Goal: Task Accomplishment & Management: Use online tool/utility

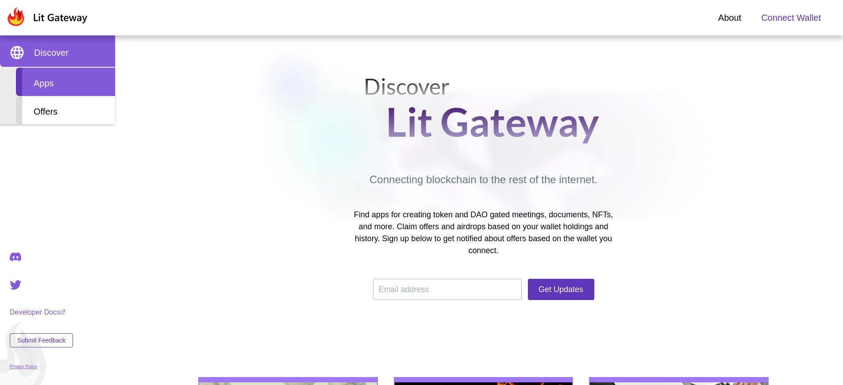
click at [65, 82] on div "Apps" at bounding box center [65, 82] width 99 height 28
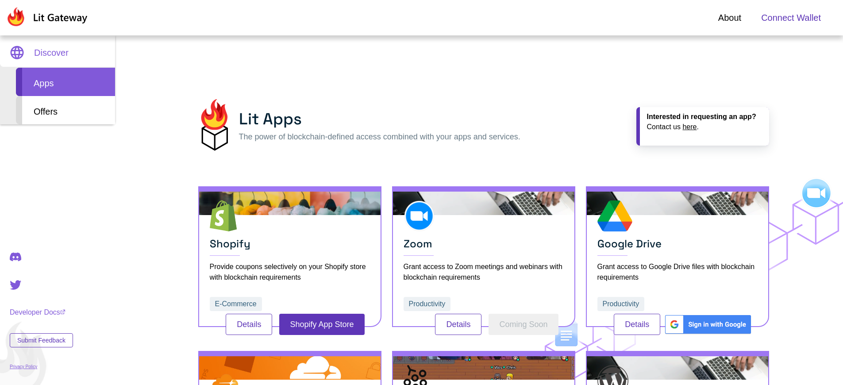
click at [791, 18] on span "Connect Wallet" at bounding box center [791, 17] width 60 height 13
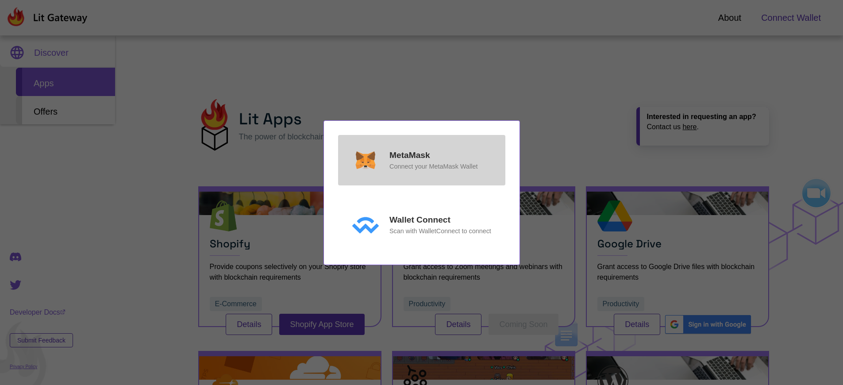
click at [409, 155] on p "MetaMask" at bounding box center [409, 155] width 41 height 13
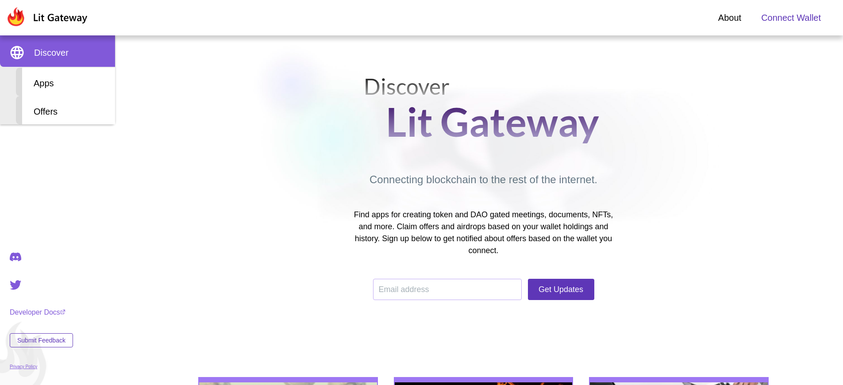
click at [791, 18] on span "Connect Wallet" at bounding box center [791, 17] width 60 height 13
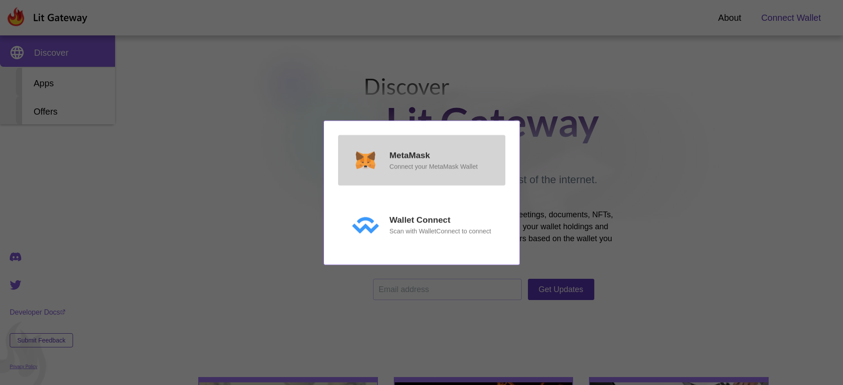
click at [409, 156] on p "MetaMask" at bounding box center [409, 155] width 41 height 13
click at [409, 155] on p "MetaMask" at bounding box center [409, 155] width 41 height 13
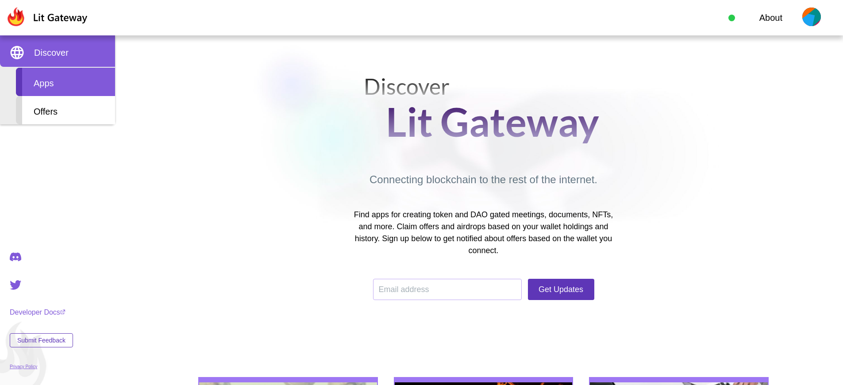
click at [65, 82] on div "Apps" at bounding box center [65, 82] width 99 height 28
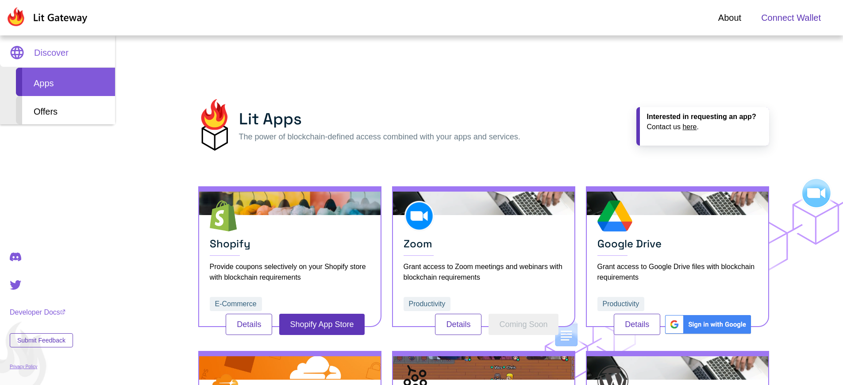
click at [791, 18] on span "Connect Wallet" at bounding box center [791, 17] width 60 height 13
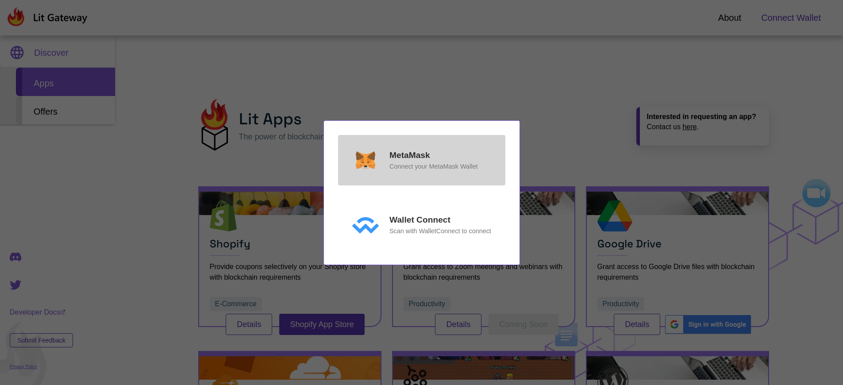
click at [409, 155] on p "MetaMask" at bounding box center [409, 155] width 41 height 13
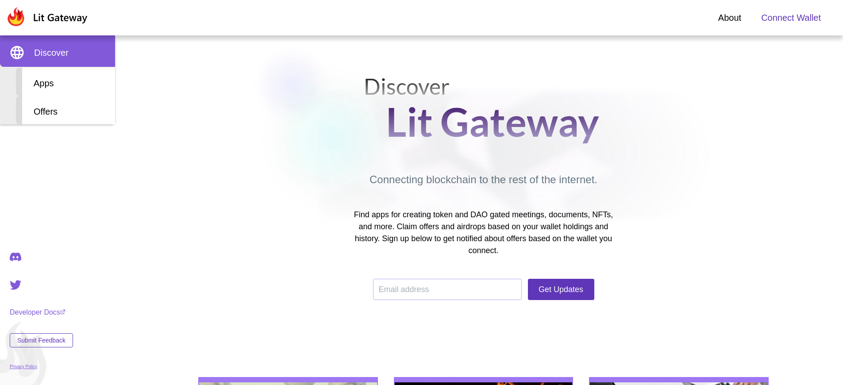
click at [791, 18] on span "Connect Wallet" at bounding box center [791, 17] width 60 height 13
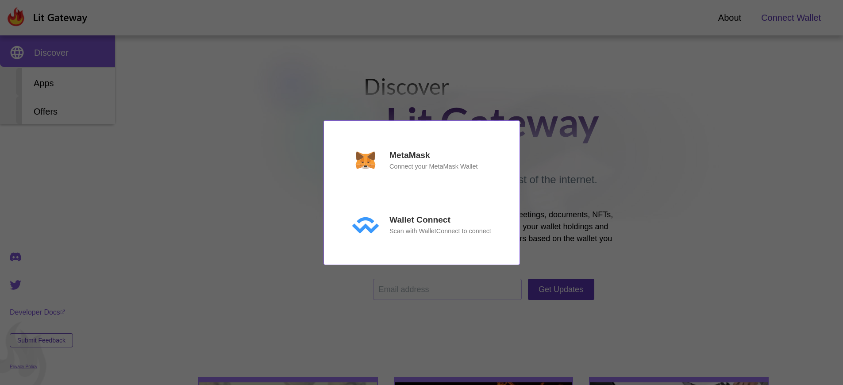
click at [409, 155] on p "MetaMask" at bounding box center [409, 155] width 41 height 13
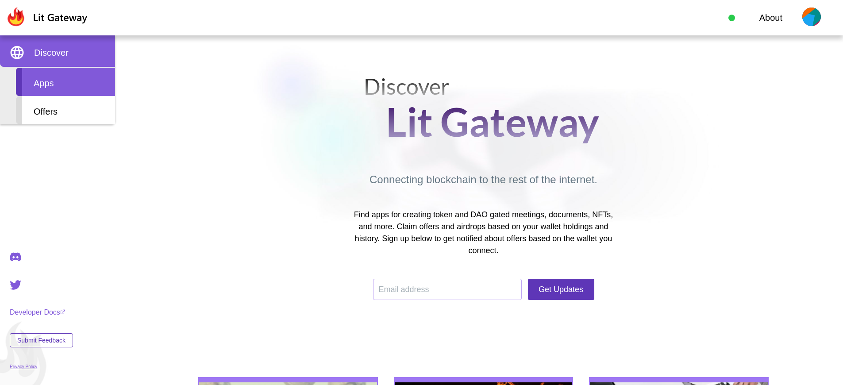
click at [65, 82] on div "Apps" at bounding box center [65, 82] width 99 height 28
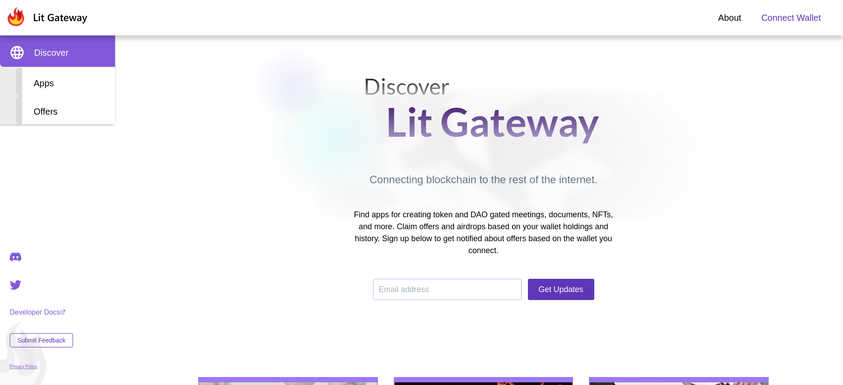
click at [791, 18] on span "Connect Wallet" at bounding box center [791, 17] width 60 height 13
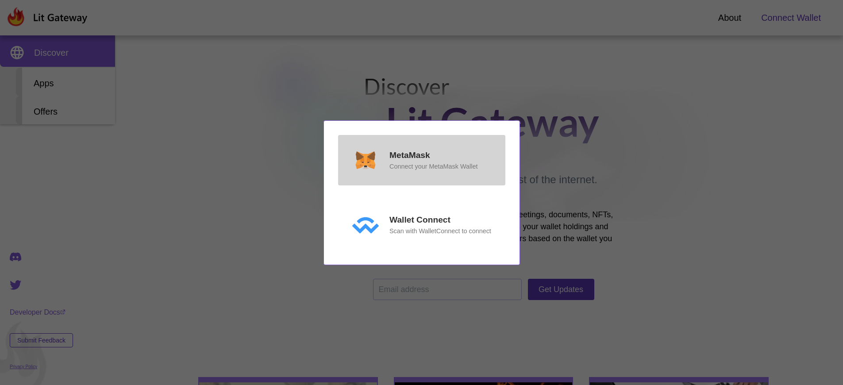
click at [409, 155] on p "MetaMask" at bounding box center [409, 155] width 41 height 13
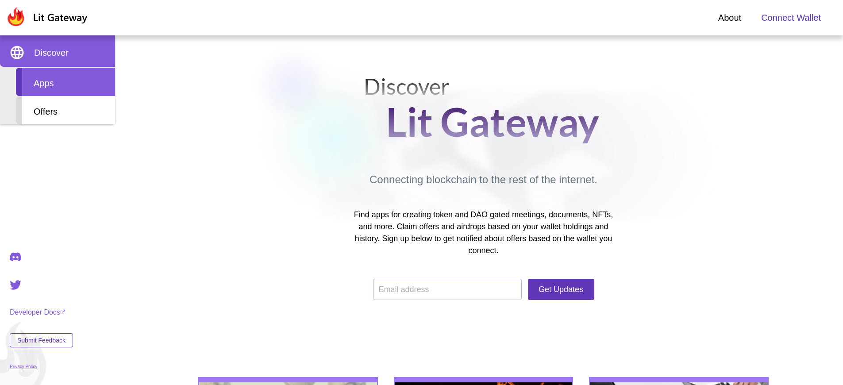
click at [65, 82] on div "Apps" at bounding box center [65, 82] width 99 height 28
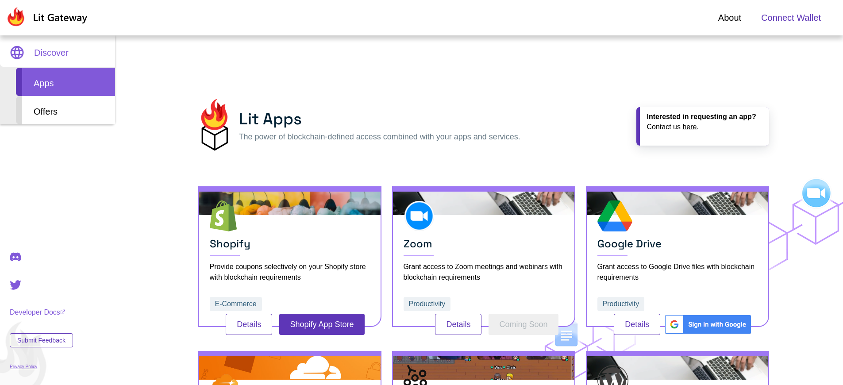
click at [791, 18] on span "Connect Wallet" at bounding box center [791, 17] width 60 height 13
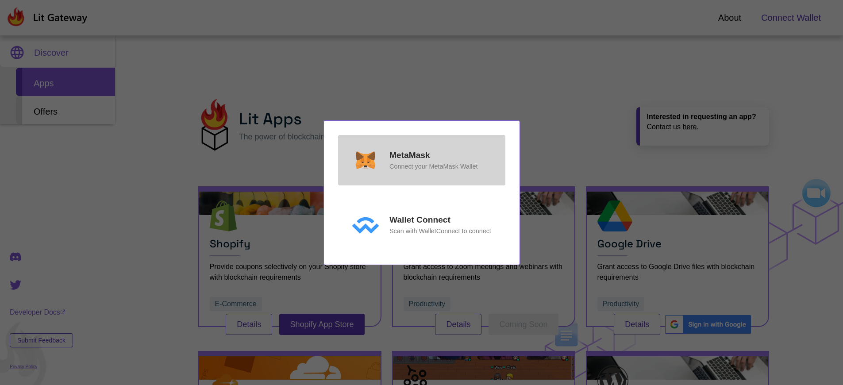
click at [409, 155] on p "MetaMask" at bounding box center [409, 155] width 41 height 13
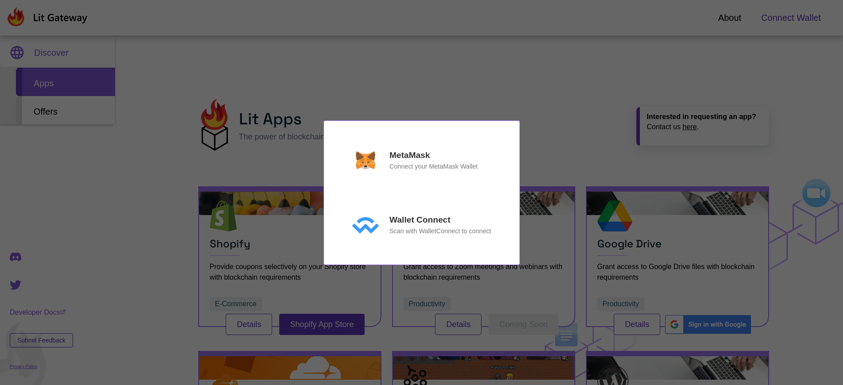
click at [791, 18] on div "MetaMask Connect your MetaMask Wallet Wallet Connect Scan with WalletConnect to…" at bounding box center [421, 192] width 843 height 385
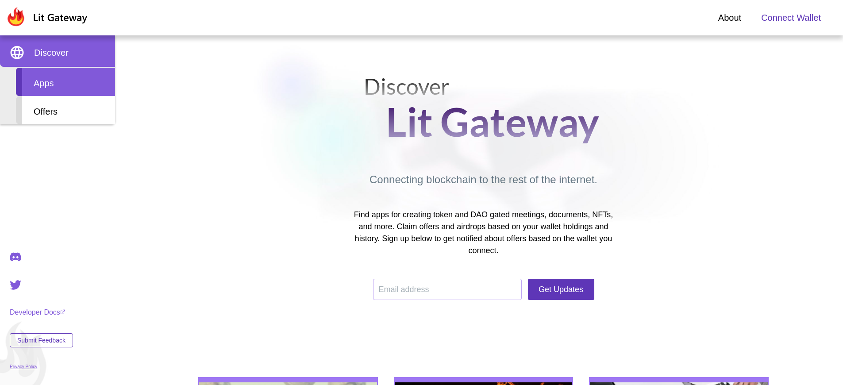
click at [65, 82] on div "Apps" at bounding box center [65, 82] width 99 height 28
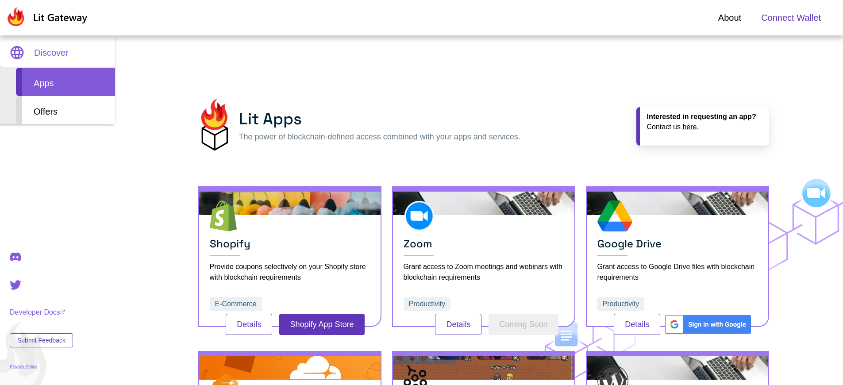
click at [791, 18] on span "Connect Wallet" at bounding box center [791, 17] width 60 height 13
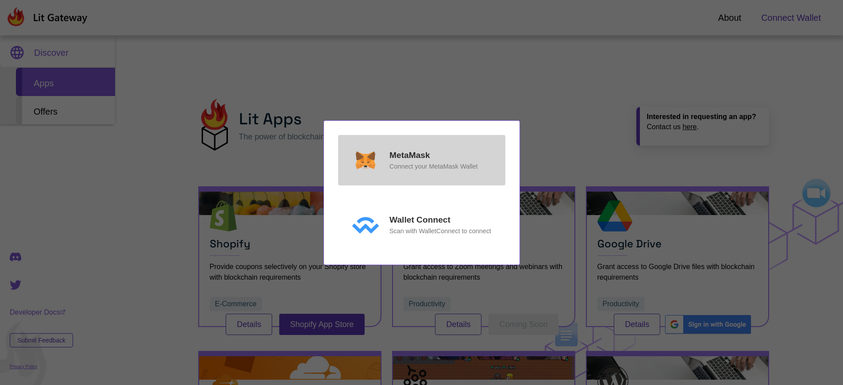
click at [409, 155] on p "MetaMask" at bounding box center [409, 155] width 41 height 13
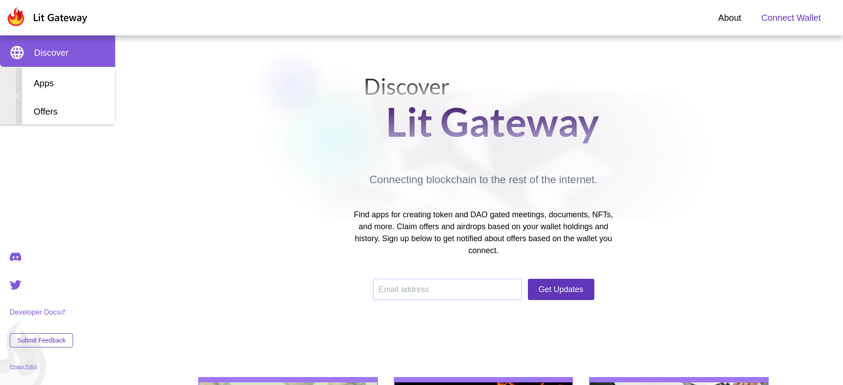
click at [791, 18] on span "Connect Wallet" at bounding box center [791, 17] width 60 height 13
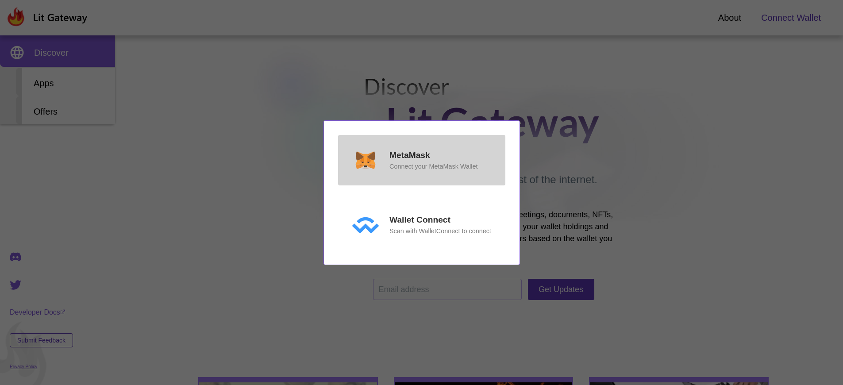
click at [409, 155] on p "MetaMask" at bounding box center [409, 155] width 41 height 13
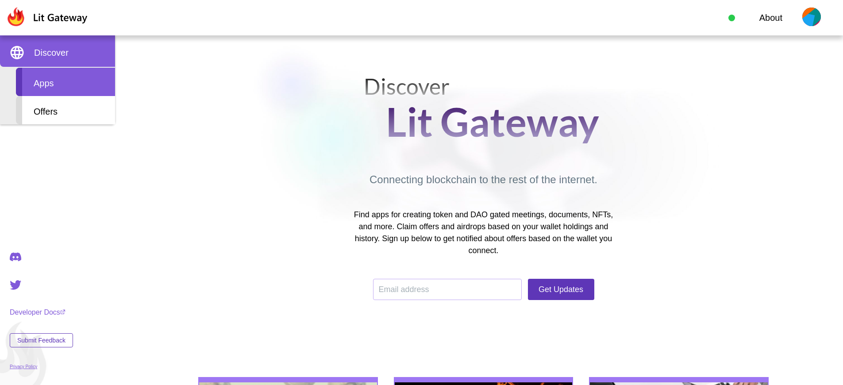
click at [65, 82] on div "Apps" at bounding box center [65, 82] width 99 height 28
